Goal: Information Seeking & Learning: Learn about a topic

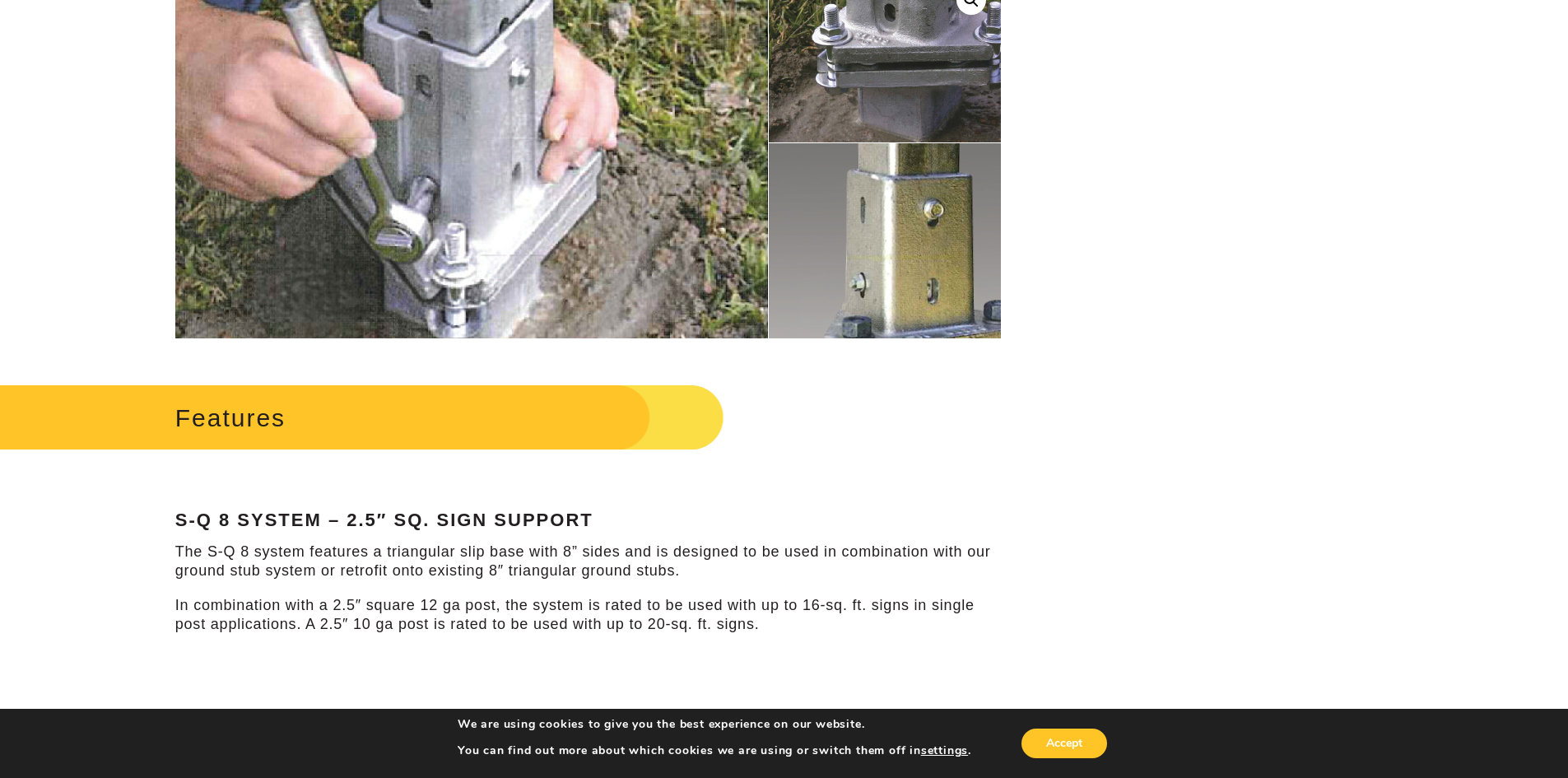
scroll to position [494, 0]
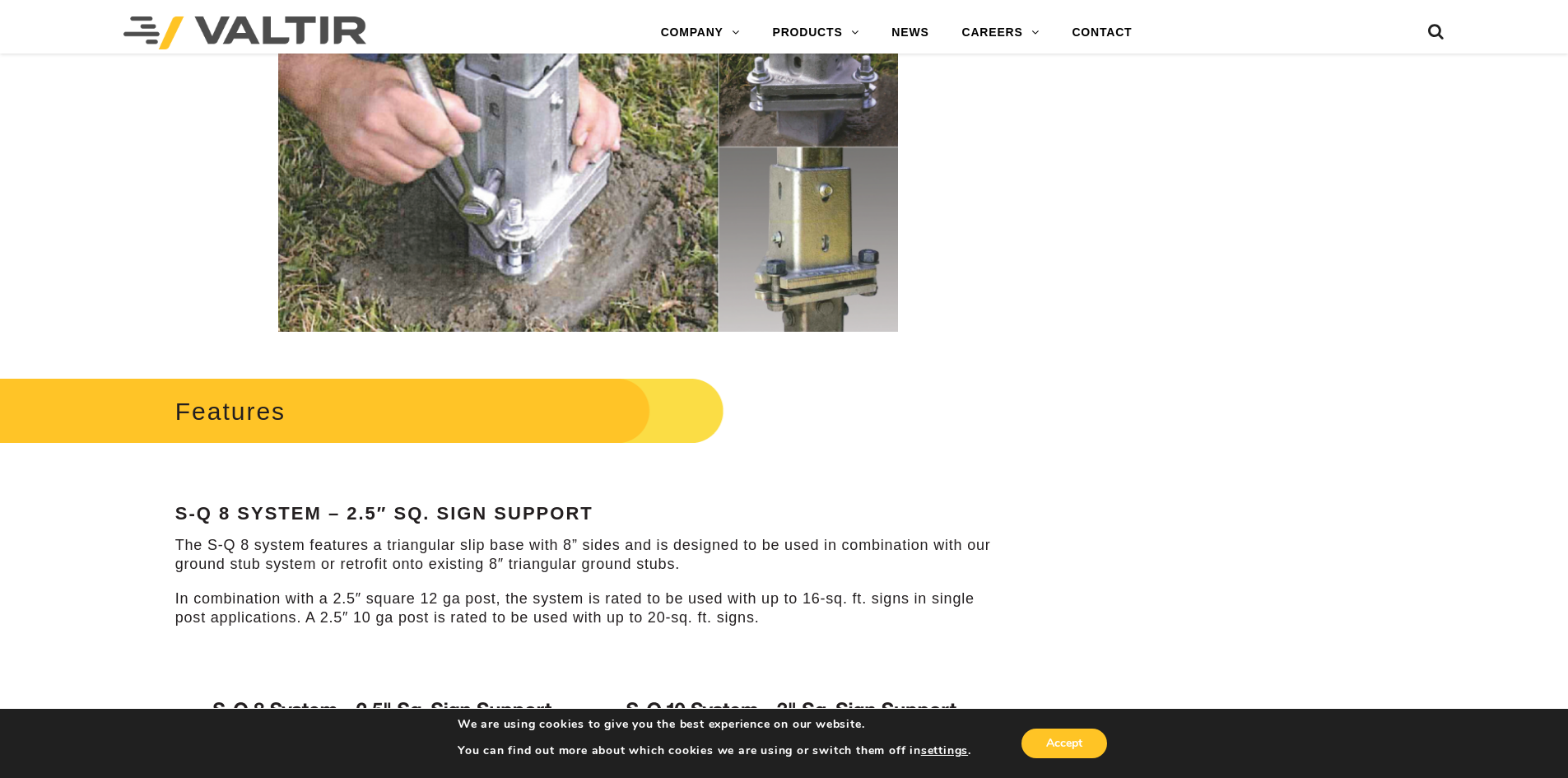
click at [687, 574] on div "Features S-Q 8 System – 2.5″ Sq. Sign Support The S-Q 8 system features a trian…" at bounding box center [588, 786] width 826 height 826
click at [699, 567] on p "The S-Q 8 system features a triangular slip base with 8” sides and is designed …" at bounding box center [588, 555] width 826 height 38
click at [713, 557] on p "The S-Q 8 system features a triangular slip base with 8” sides and is designed …" at bounding box center [588, 555] width 826 height 38
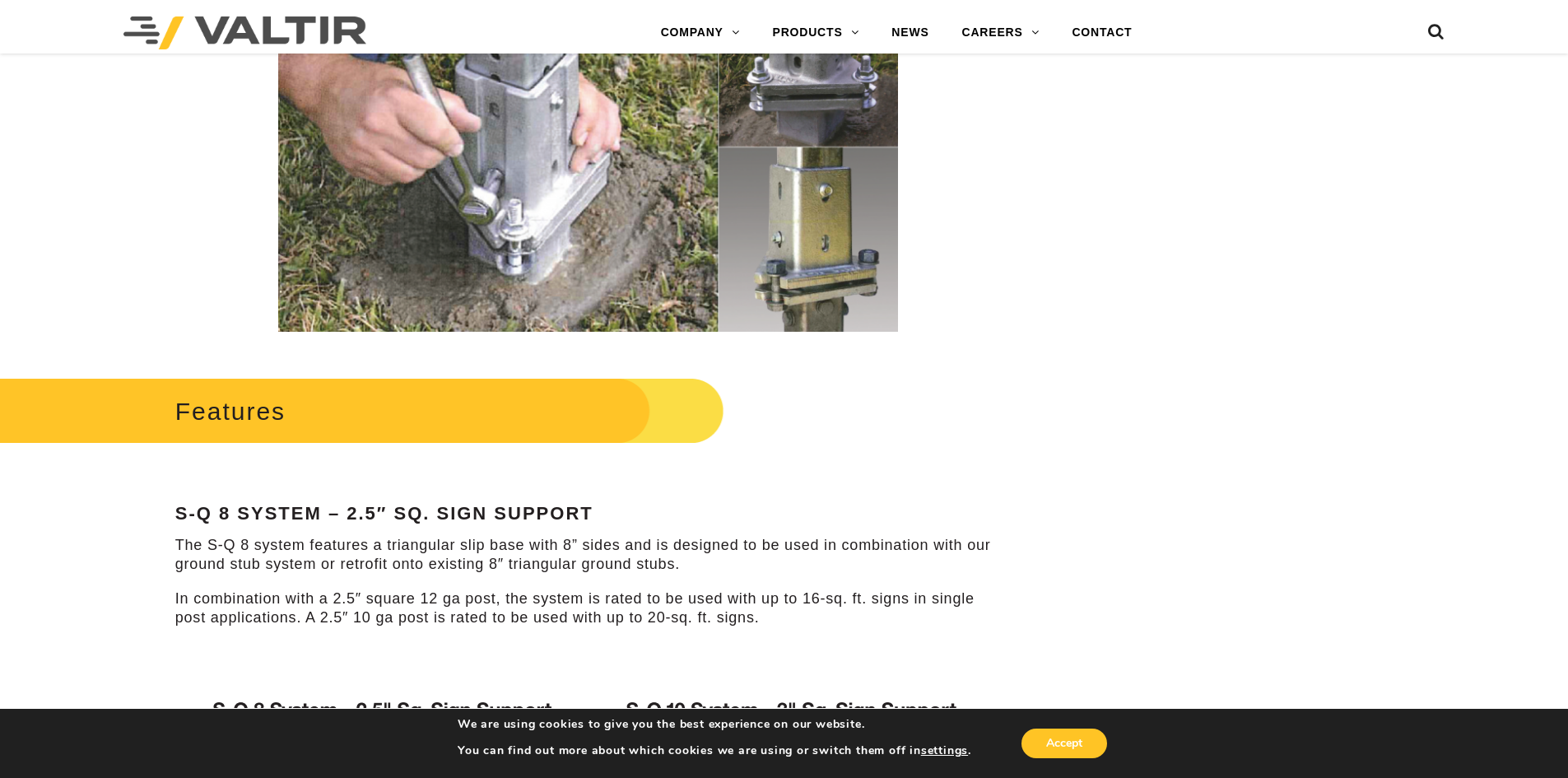
click at [713, 557] on p "The S-Q 8 system features a triangular slip base with 8” sides and is designed …" at bounding box center [588, 555] width 826 height 38
click at [713, 562] on p "The S-Q 8 system features a triangular slip base with 8” sides and is designed …" at bounding box center [588, 555] width 826 height 38
click at [713, 561] on p "The S-Q 8 system features a triangular slip base with 8” sides and is designed …" at bounding box center [588, 555] width 826 height 38
click at [713, 563] on p "The S-Q 8 system features a triangular slip base with 8” sides and is designed …" at bounding box center [588, 555] width 826 height 38
click at [713, 567] on p "The S-Q 8 system features a triangular slip base with 8” sides and is designed …" at bounding box center [588, 555] width 826 height 38
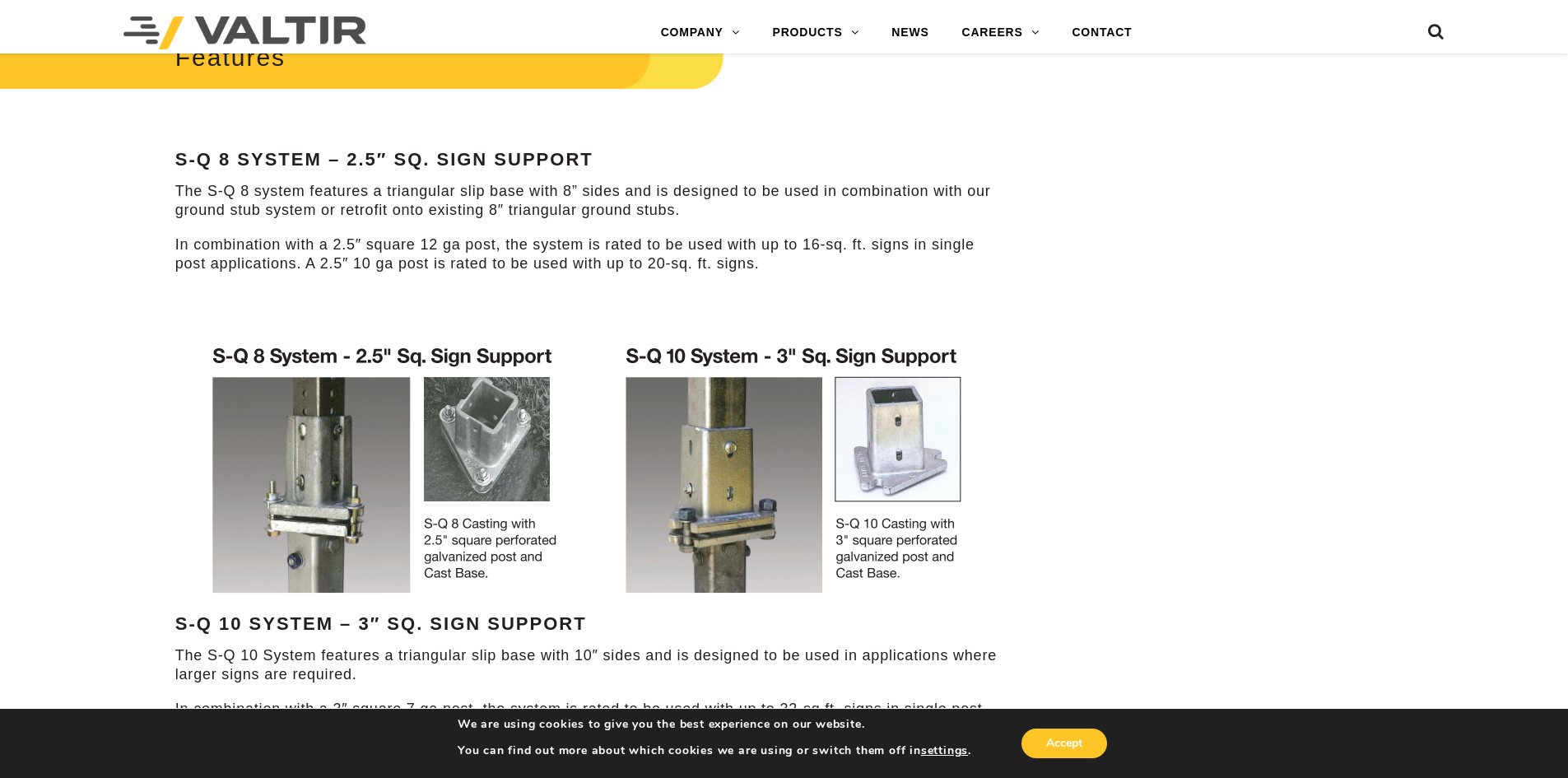
scroll to position [823, 0]
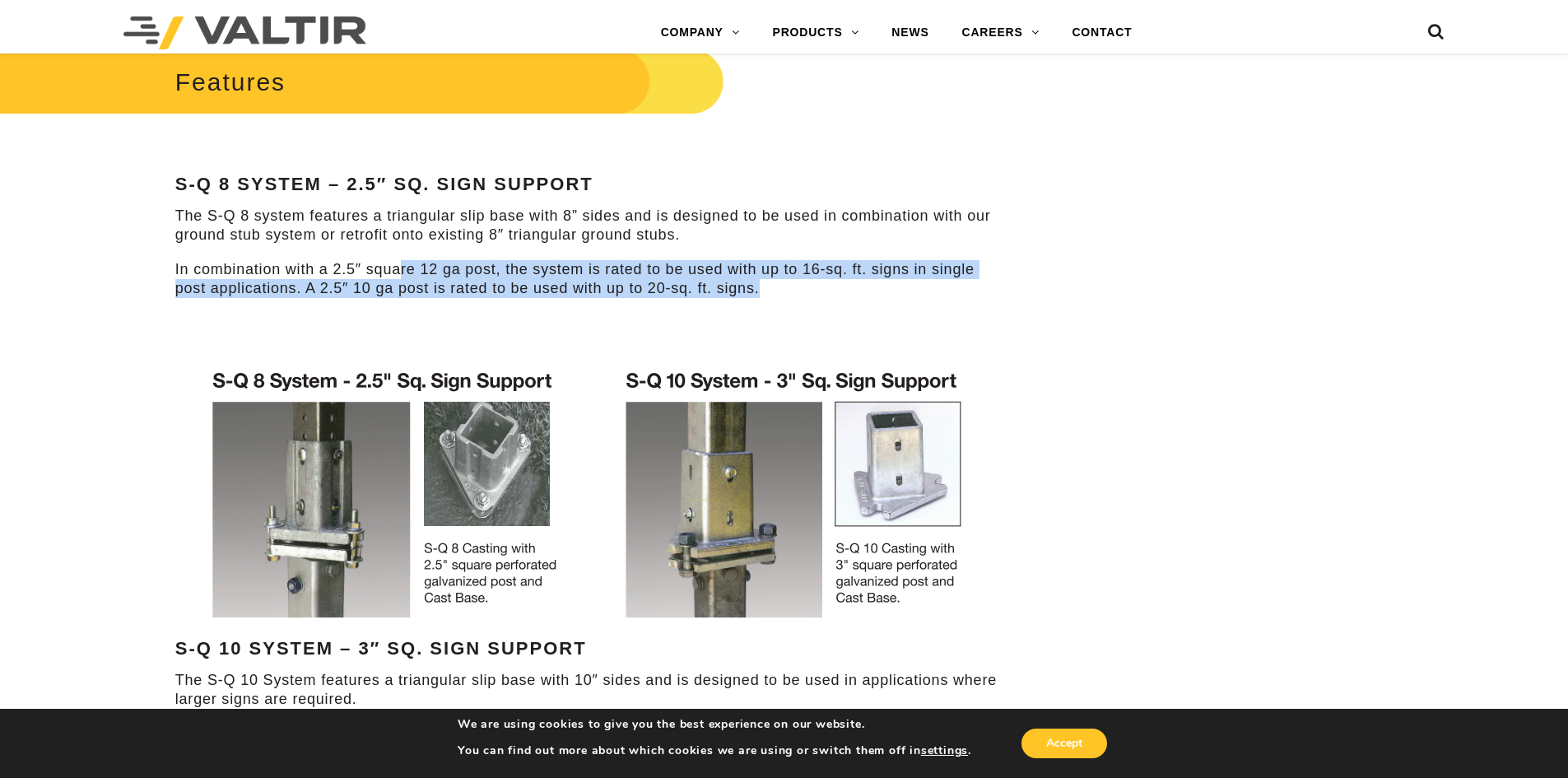
drag, startPoint x: 789, startPoint y: 293, endPoint x: 402, endPoint y: 270, distance: 387.7
click at [402, 270] on p "In combination with a 2.5″ square 12 ga post, the system is rated to be used wi…" at bounding box center [588, 279] width 826 height 38
click at [413, 267] on p "In combination with a 2.5″ square 12 ga post, the system is rated to be used wi…" at bounding box center [588, 279] width 826 height 38
drag, startPoint x: 423, startPoint y: 269, endPoint x: 840, endPoint y: 292, distance: 417.6
click at [840, 292] on p "In combination with a 2.5″ square 12 ga post, the system is rated to be used wi…" at bounding box center [588, 279] width 826 height 38
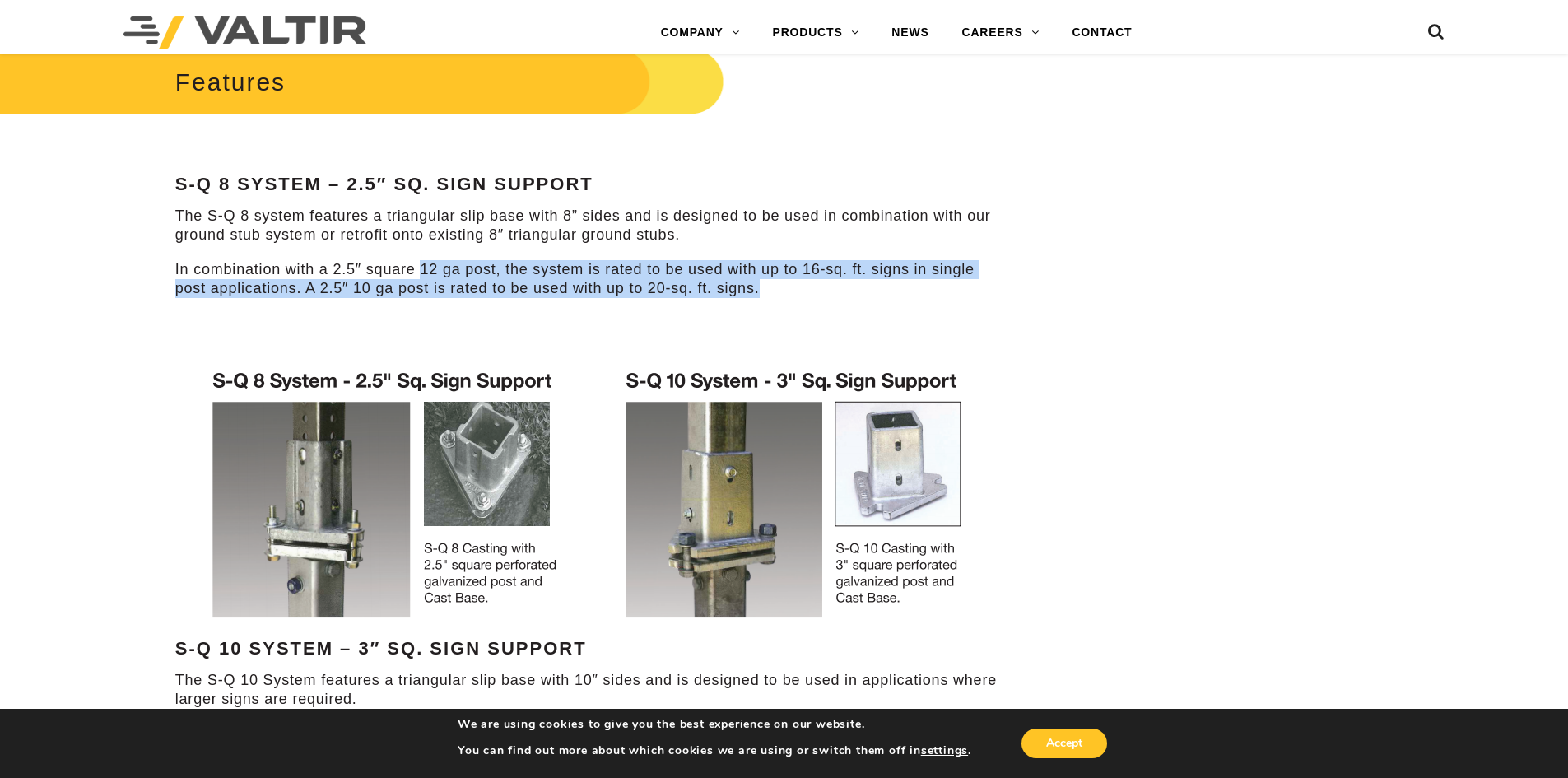
click at [840, 292] on p "In combination with a 2.5″ square 12 ga post, the system is rated to be used wi…" at bounding box center [588, 279] width 826 height 38
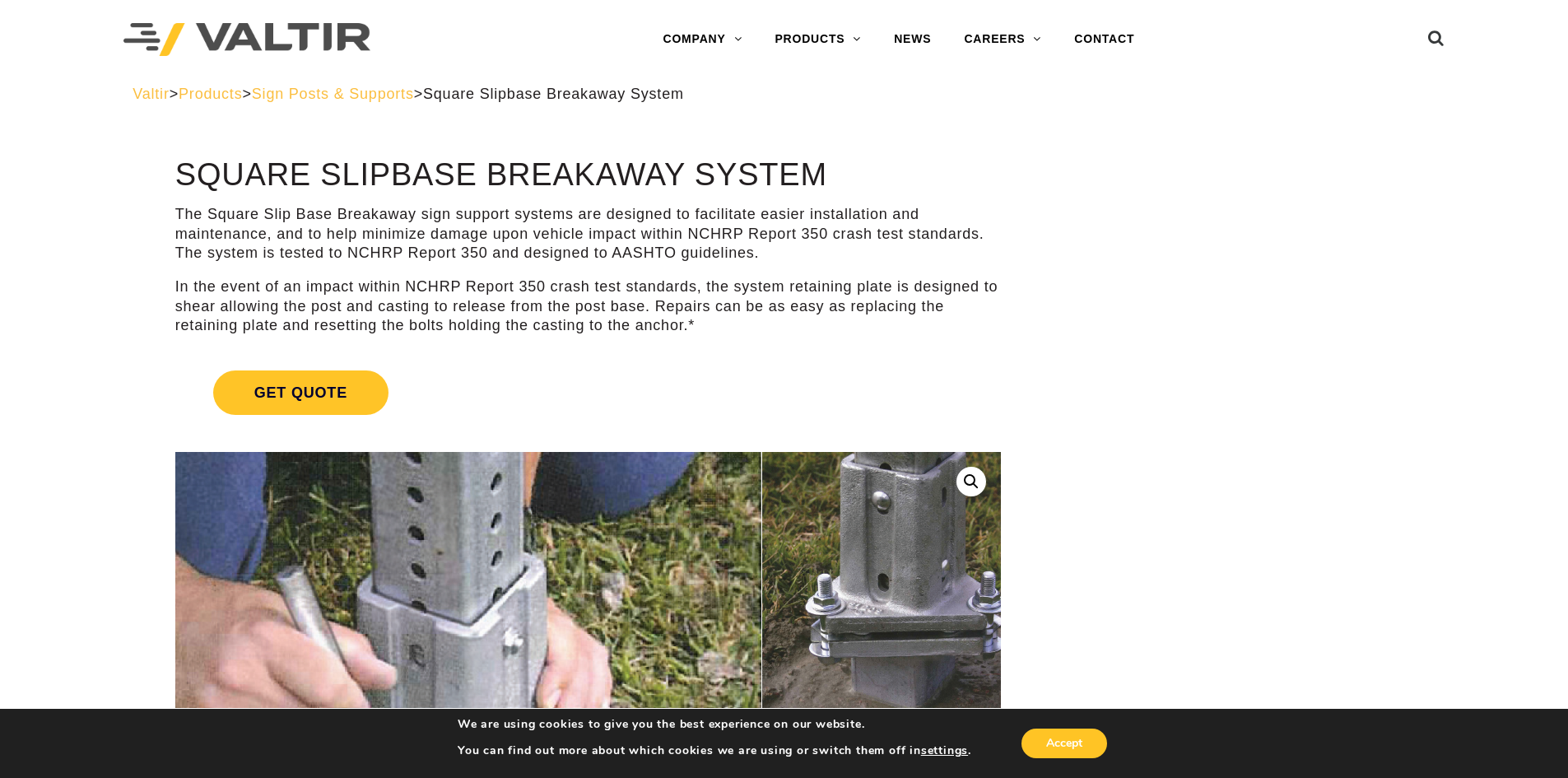
scroll to position [0, 0]
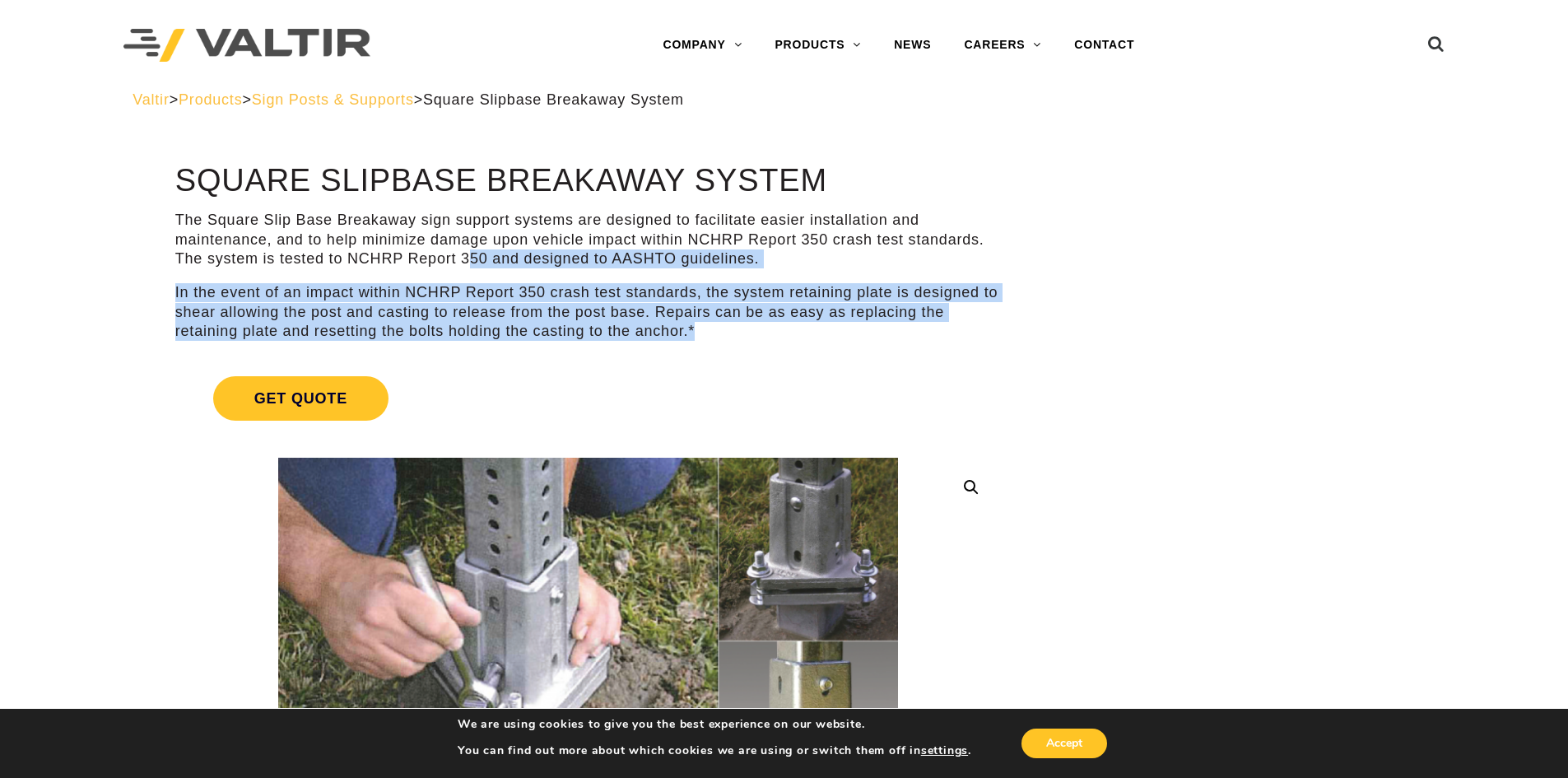
drag, startPoint x: 765, startPoint y: 330, endPoint x: 469, endPoint y: 260, distance: 304.2
click at [469, 260] on div "The Square Slip Base Breakaway sign support systems are designed to facilitate …" at bounding box center [588, 276] width 826 height 130
click at [468, 260] on p "The Square Slip Base Breakaway sign support systems are designed to facilitate …" at bounding box center [588, 239] width 826 height 57
click at [470, 252] on p "The Square Slip Base Breakaway sign support systems are designed to facilitate …" at bounding box center [588, 239] width 826 height 57
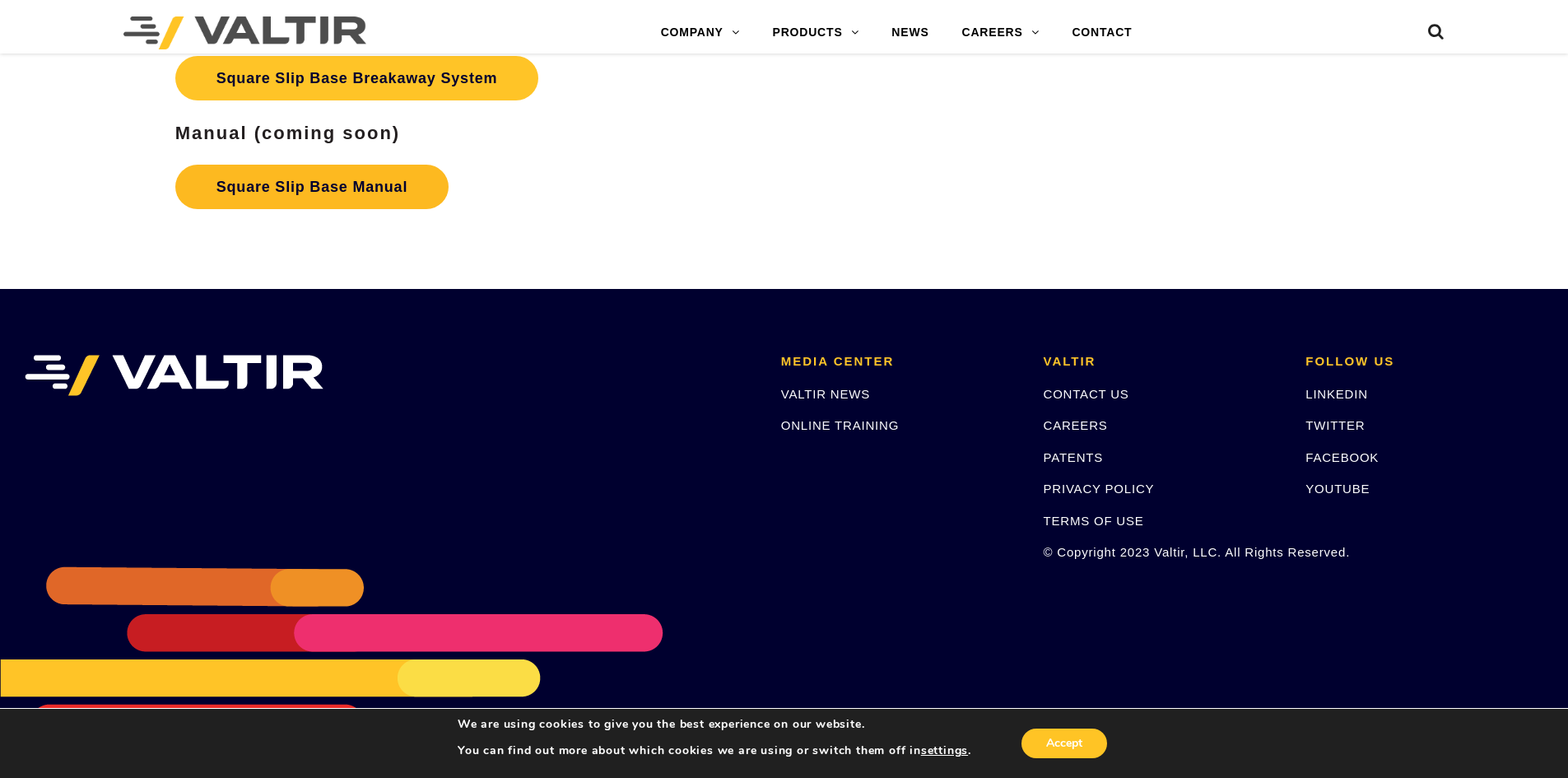
scroll to position [2838, 0]
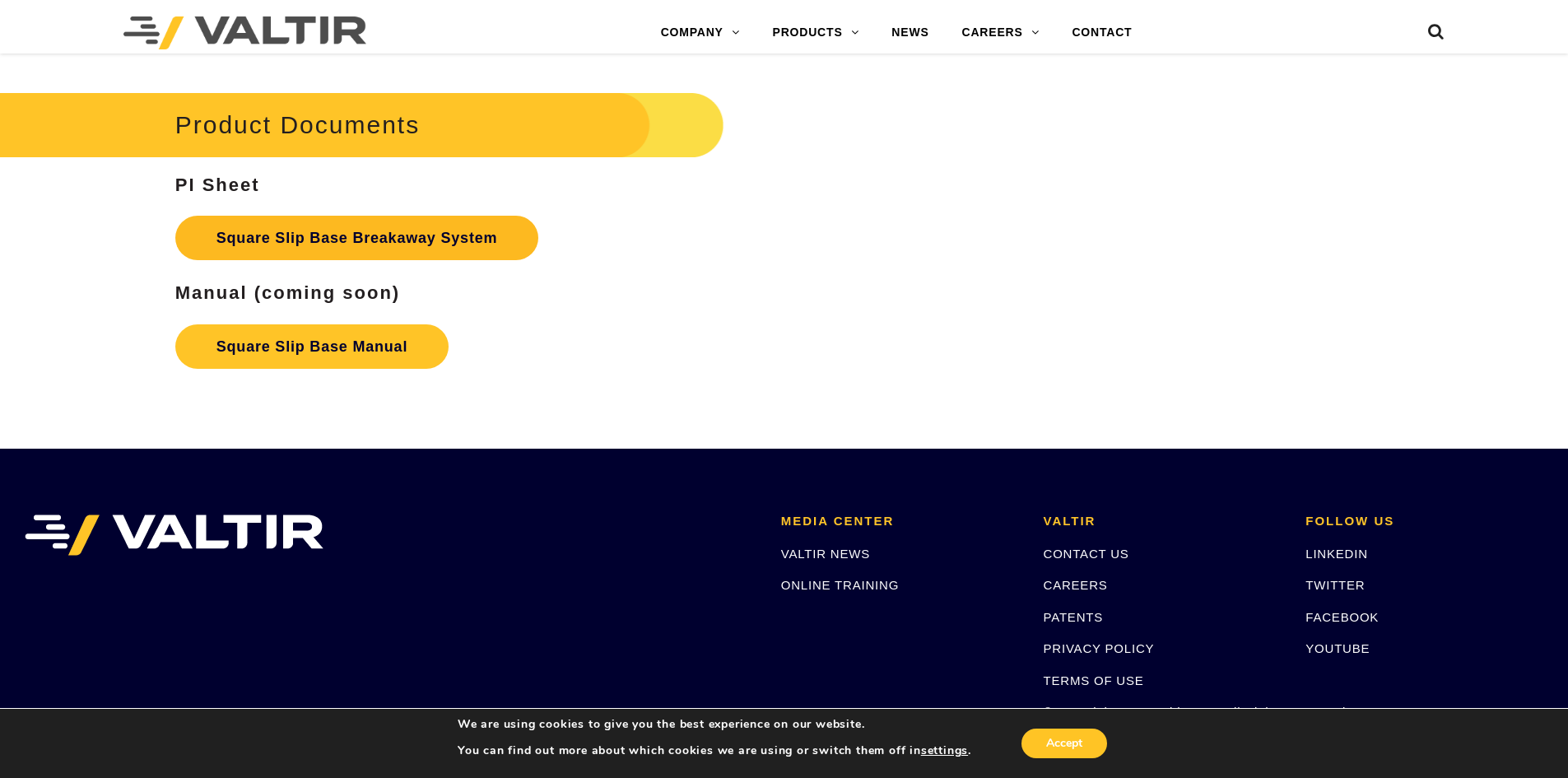
click at [339, 237] on link "Square Slip Base Breakaway System" at bounding box center [358, 237] width 364 height 44
